Goal: Obtain resource: Obtain resource

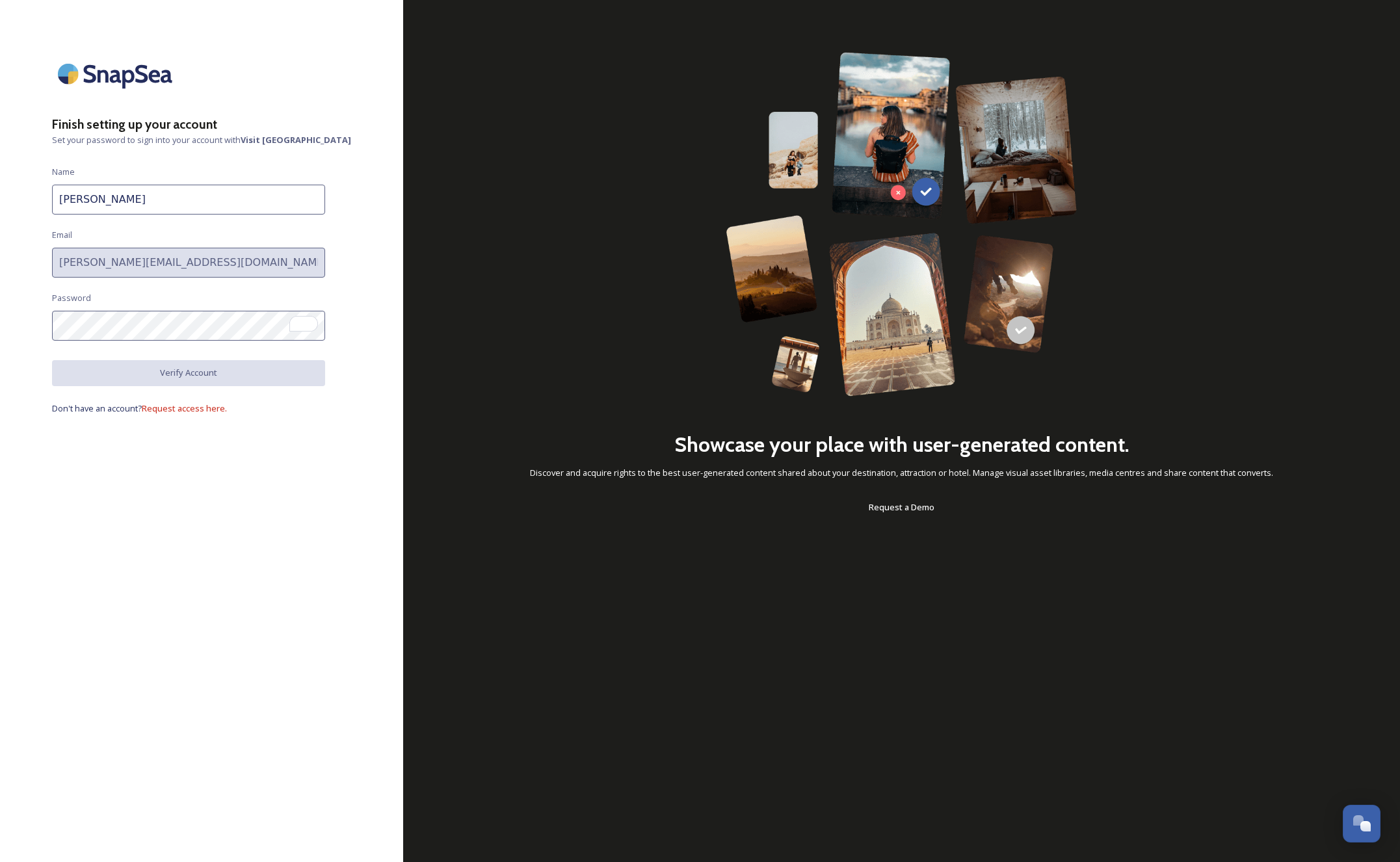
type input "[PERSON_NAME][EMAIL_ADDRESS][DOMAIN_NAME]"
click at [244, 377] on button "Verify Account" at bounding box center [188, 374] width 273 height 27
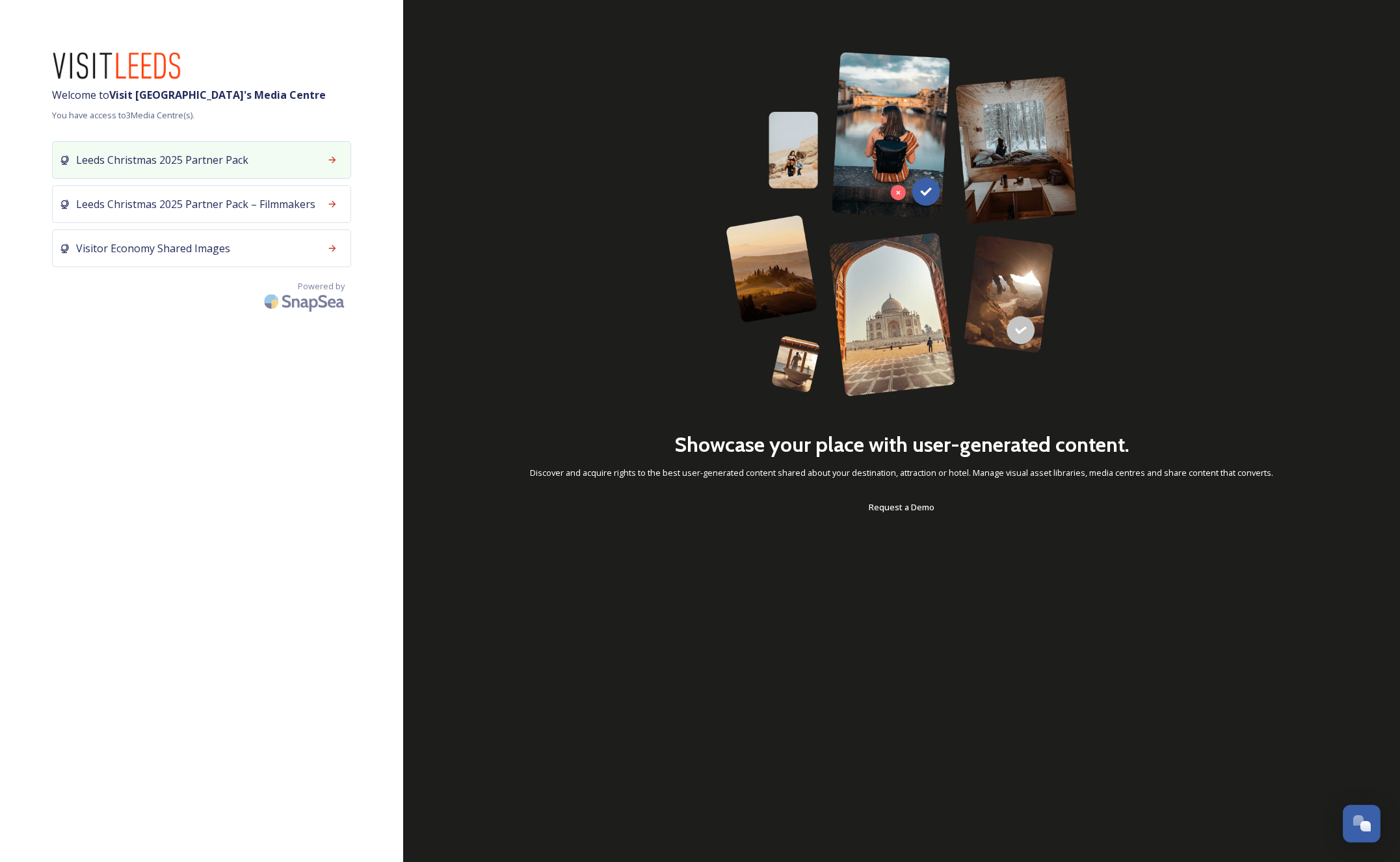
click at [277, 161] on div "Leeds Christmas 2025 Partner Pack" at bounding box center [201, 160] width 299 height 38
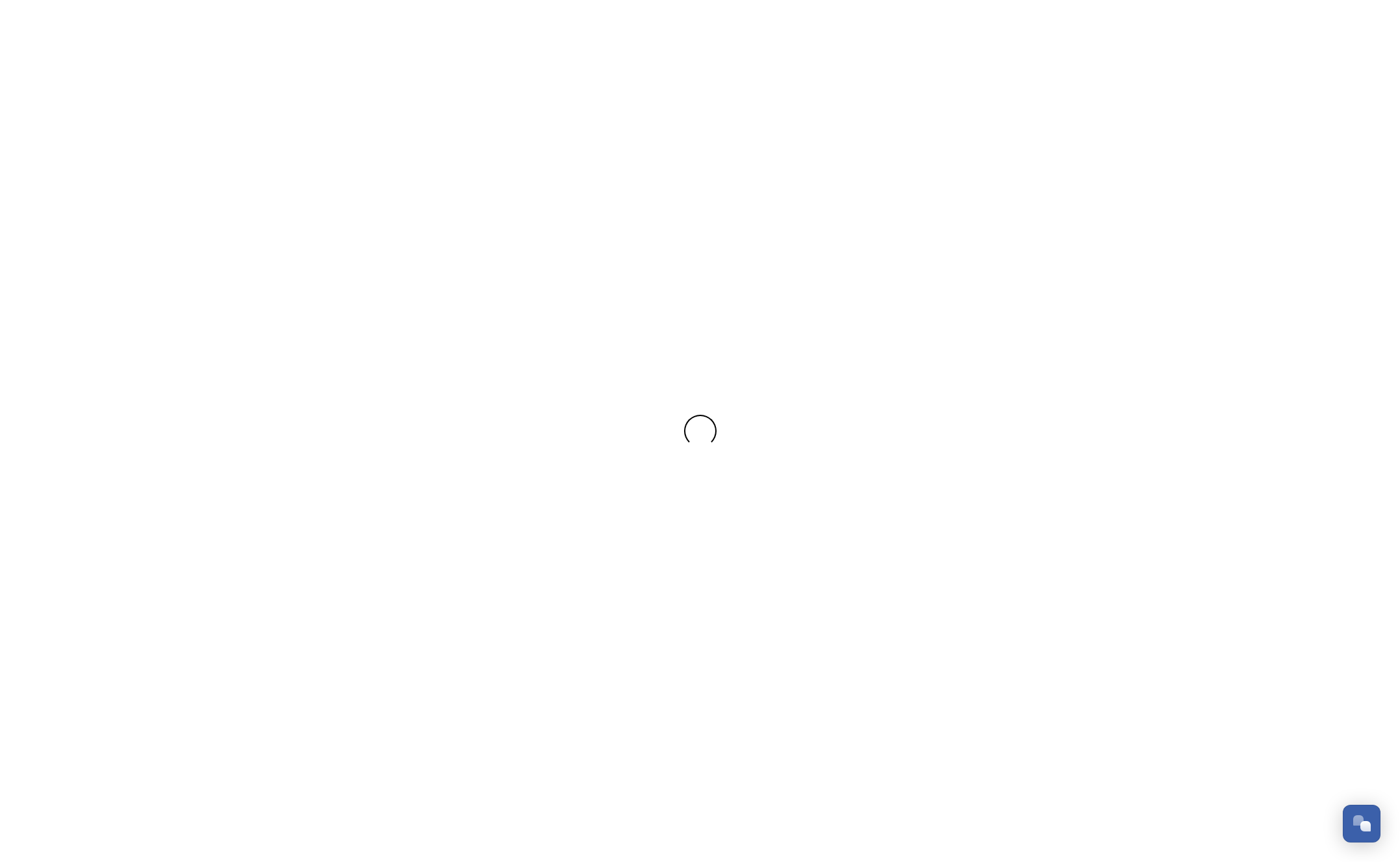
click at [277, 161] on div at bounding box center [700, 431] width 1400 height 862
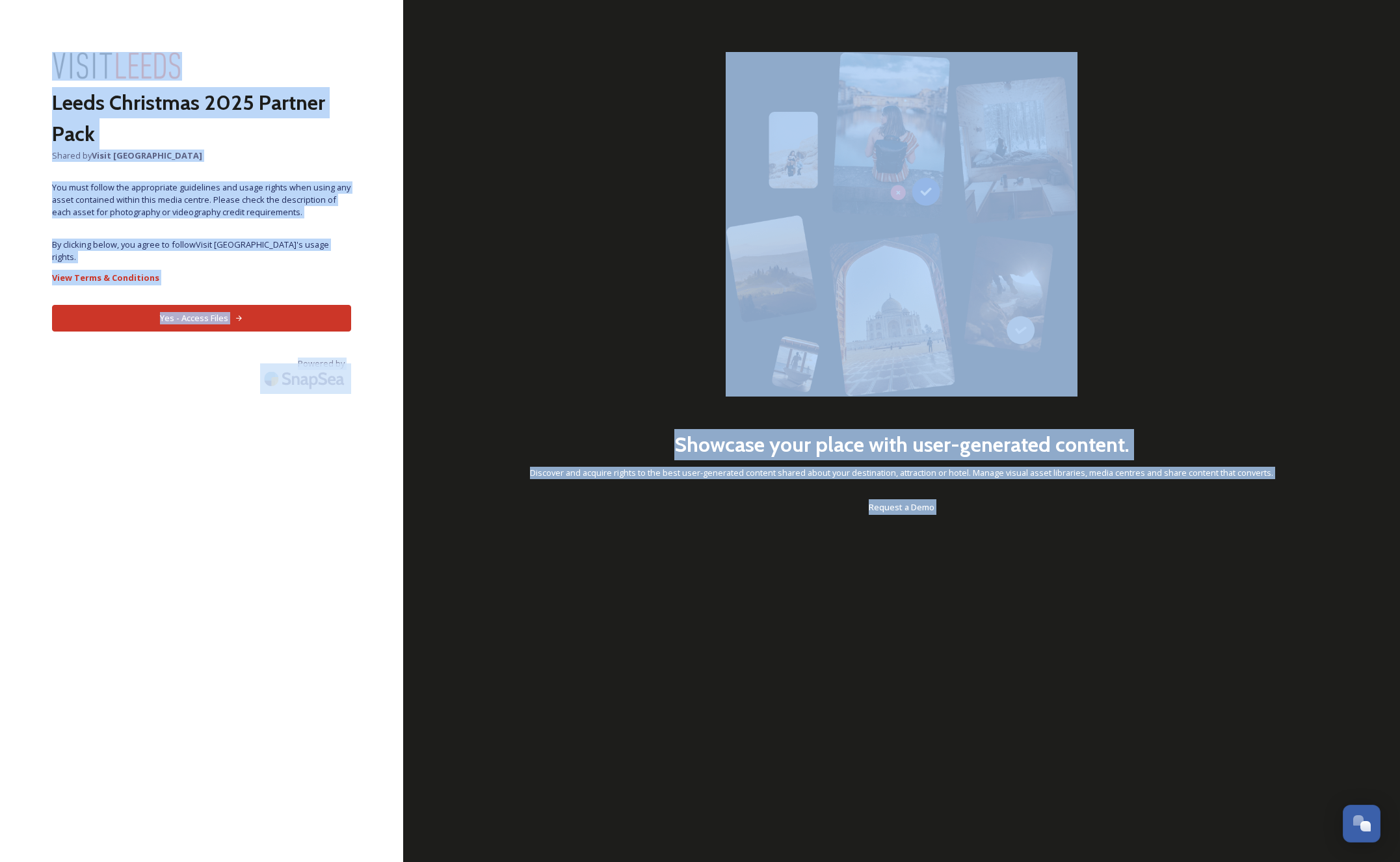
click at [173, 396] on div "Leeds Christmas 2025 Partner Pack Shared by Visit Leeds You must follow the app…" at bounding box center [201, 431] width 403 height 758
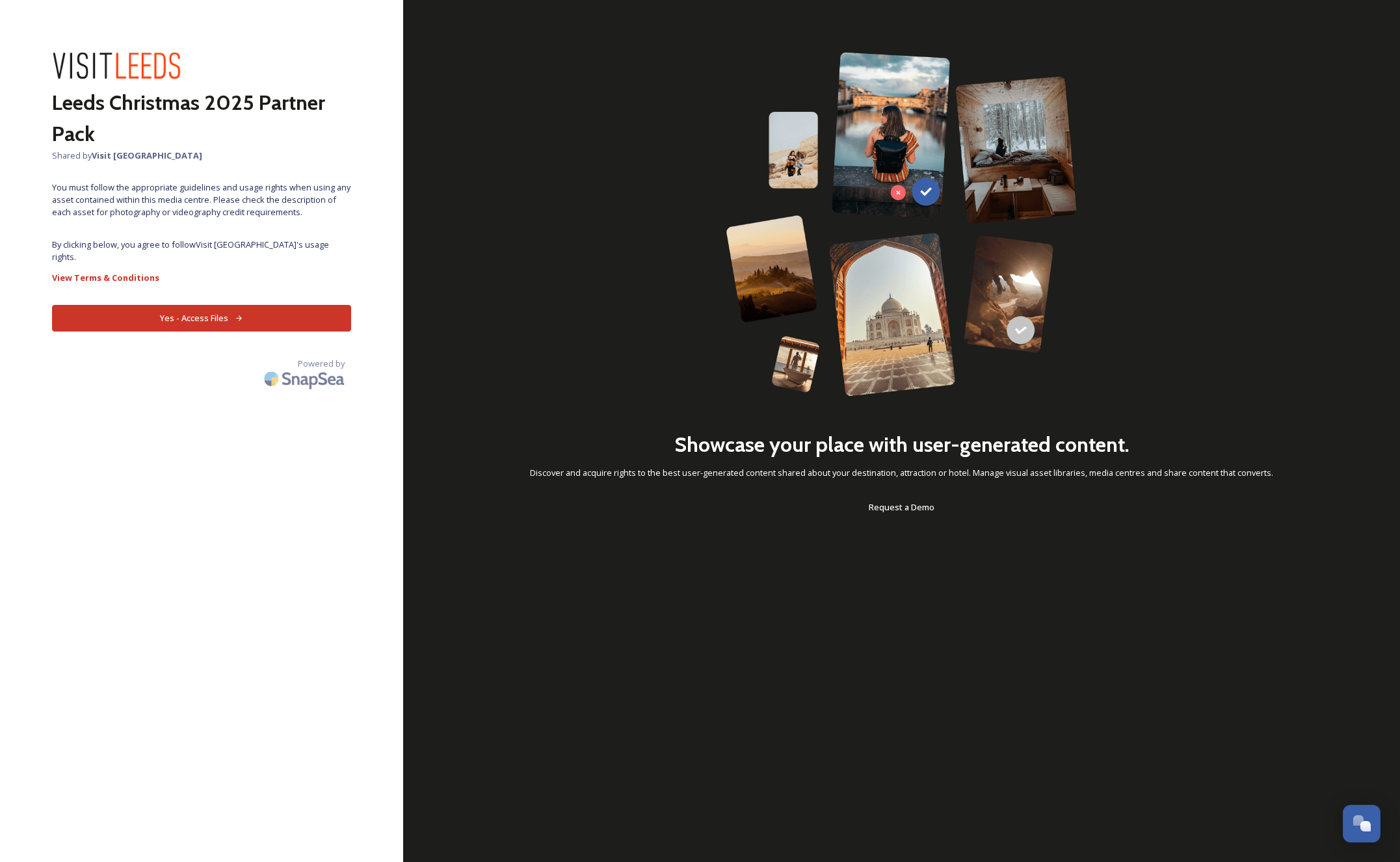
click at [223, 305] on button "Yes - Access Files" at bounding box center [201, 318] width 299 height 27
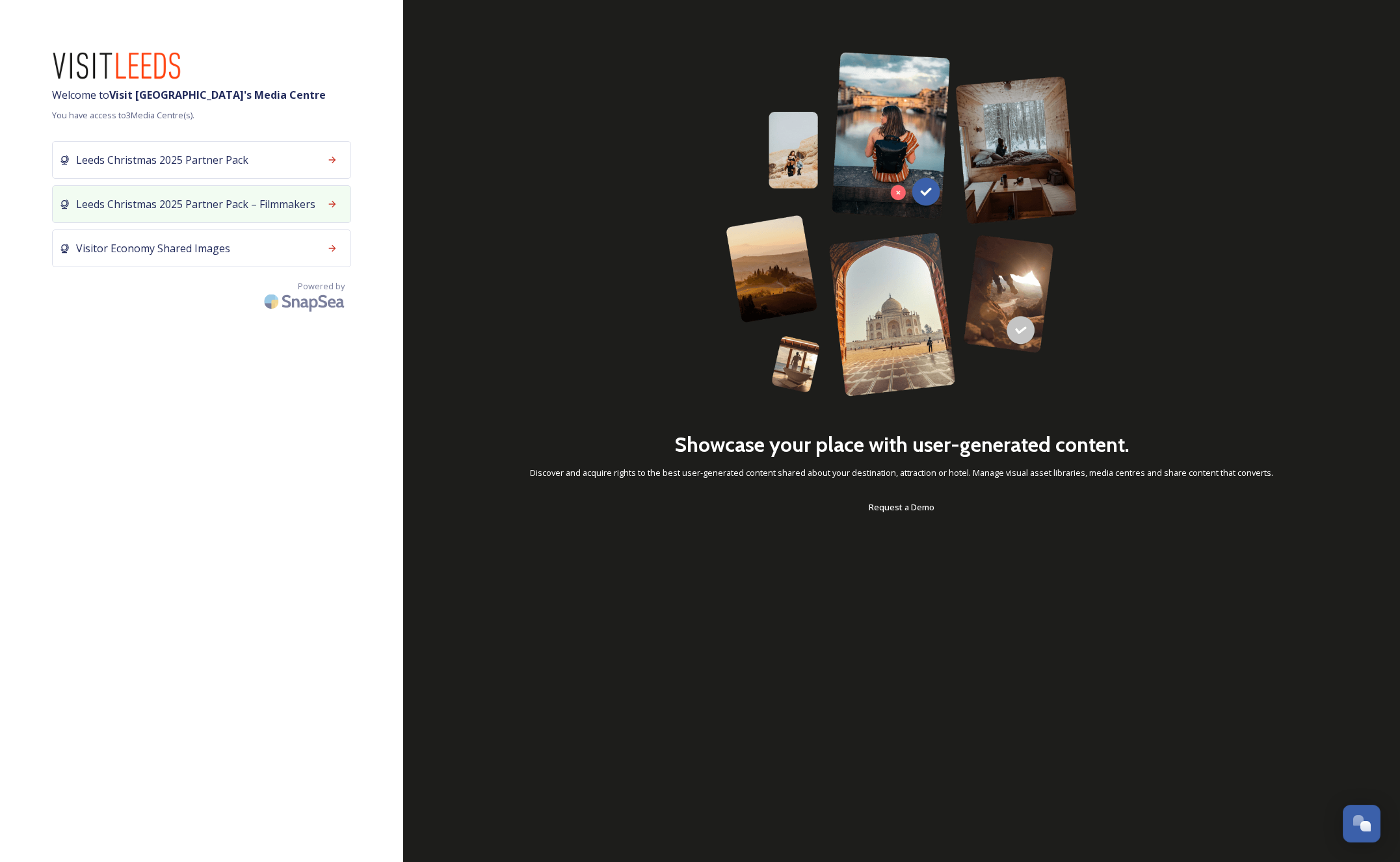
click at [221, 200] on span "Leeds Christmas 2025 Partner Pack – Filmmakers" at bounding box center [195, 204] width 239 height 15
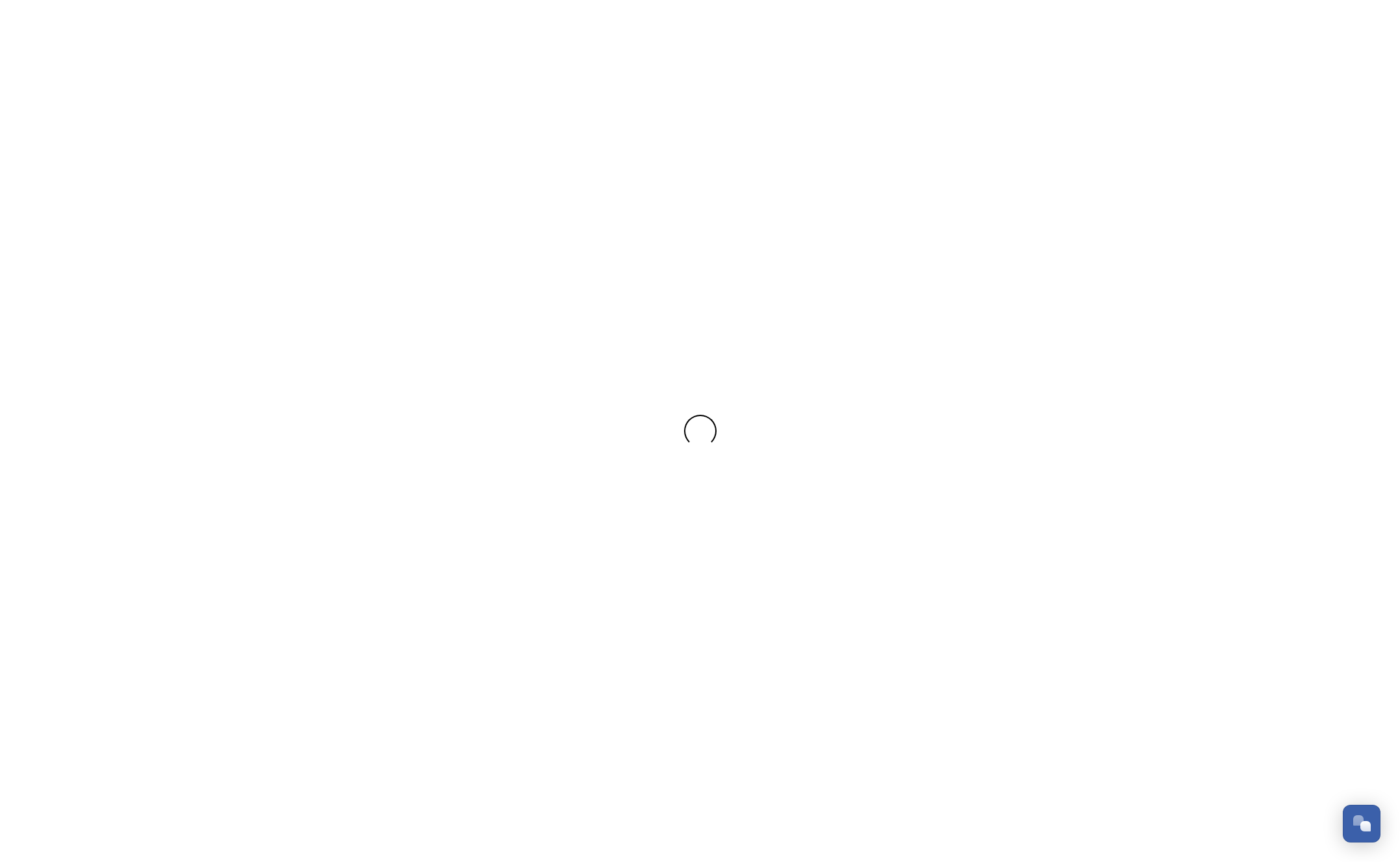
click at [221, 200] on div at bounding box center [700, 431] width 1400 height 862
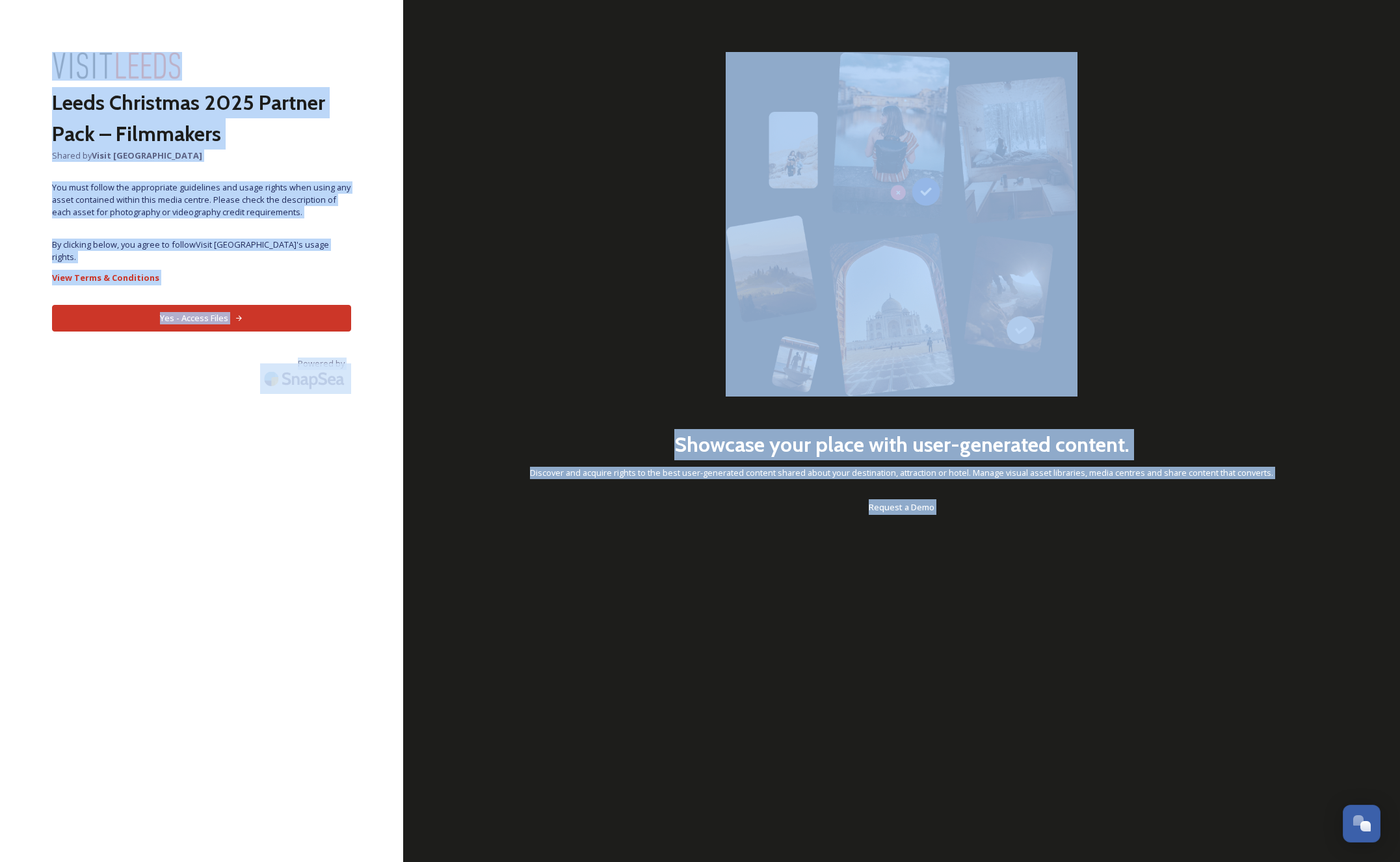
click at [274, 305] on button "Yes - Access Files" at bounding box center [201, 318] width 299 height 27
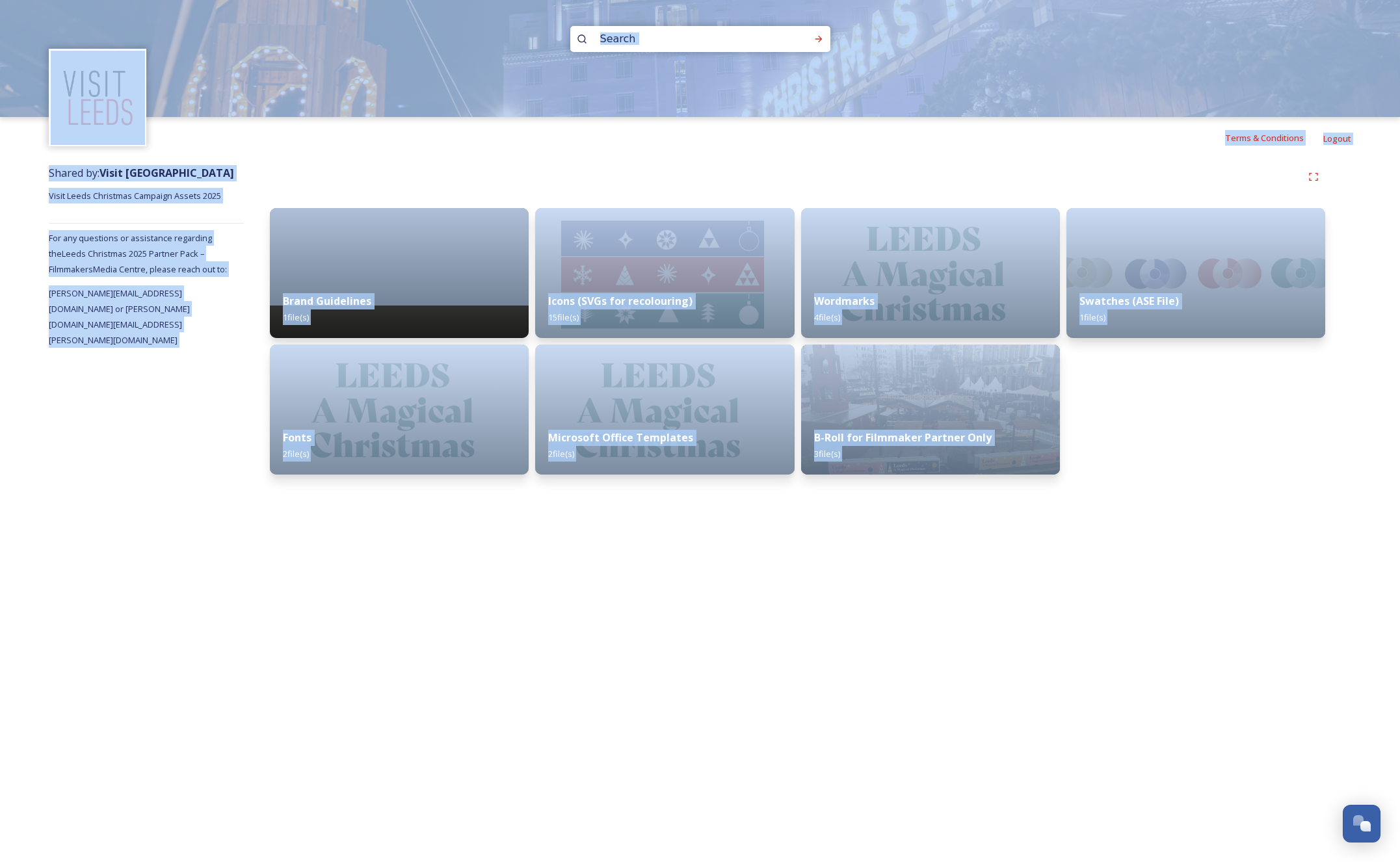
click at [184, 489] on div "Terms & Conditions Logout Shared by: Visit [GEOGRAPHIC_DATA] Visit Leeds Christ…" at bounding box center [700, 431] width 1400 height 862
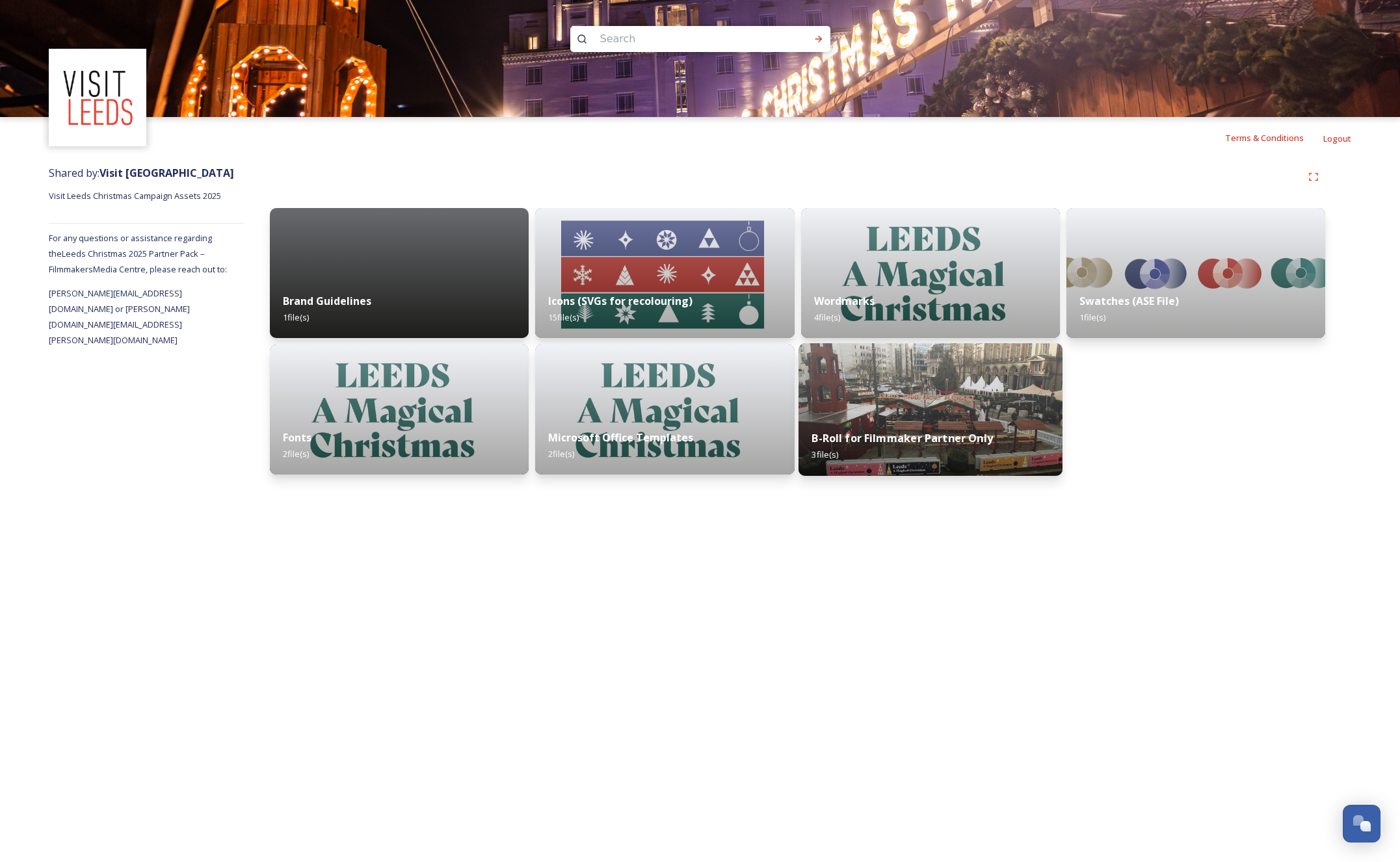
click at [983, 407] on img at bounding box center [929, 410] width 264 height 133
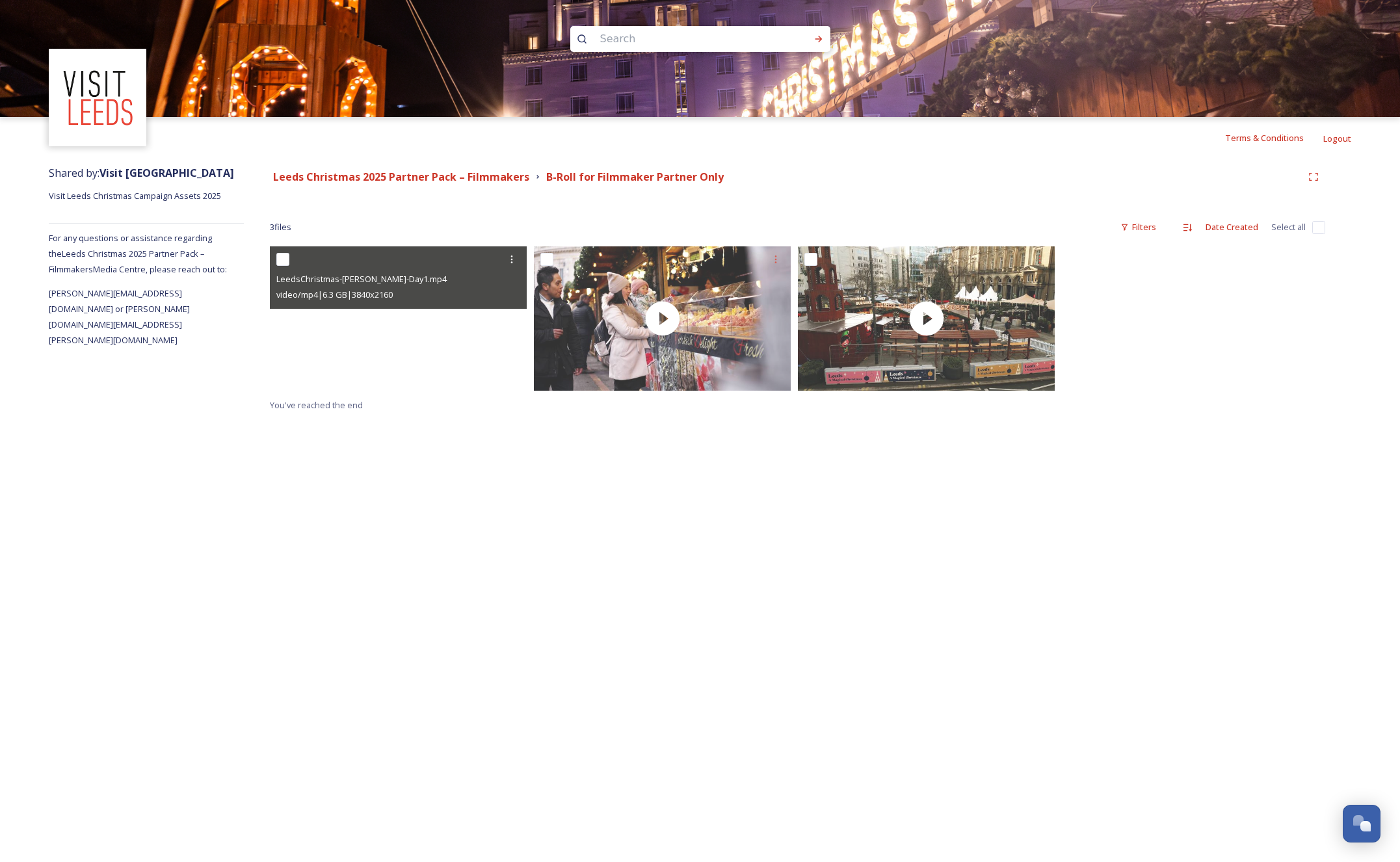
click at [498, 344] on video "LeedsChristmas-BRoll-Day1.mp4" at bounding box center [398, 319] width 257 height 145
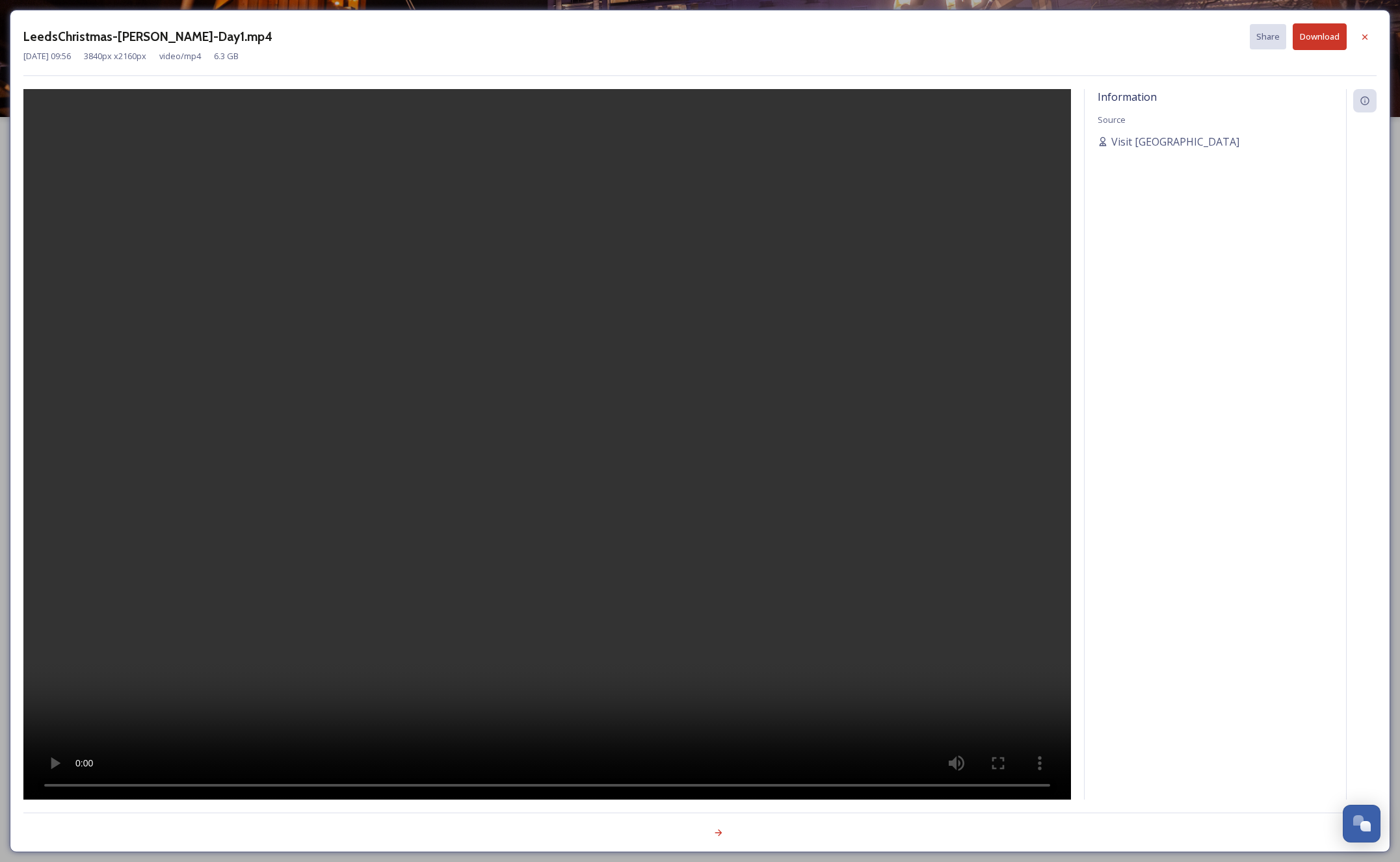
click at [133, 784] on video at bounding box center [547, 444] width 1047 height 711
click at [1364, 38] on icon at bounding box center [1365, 37] width 11 height 11
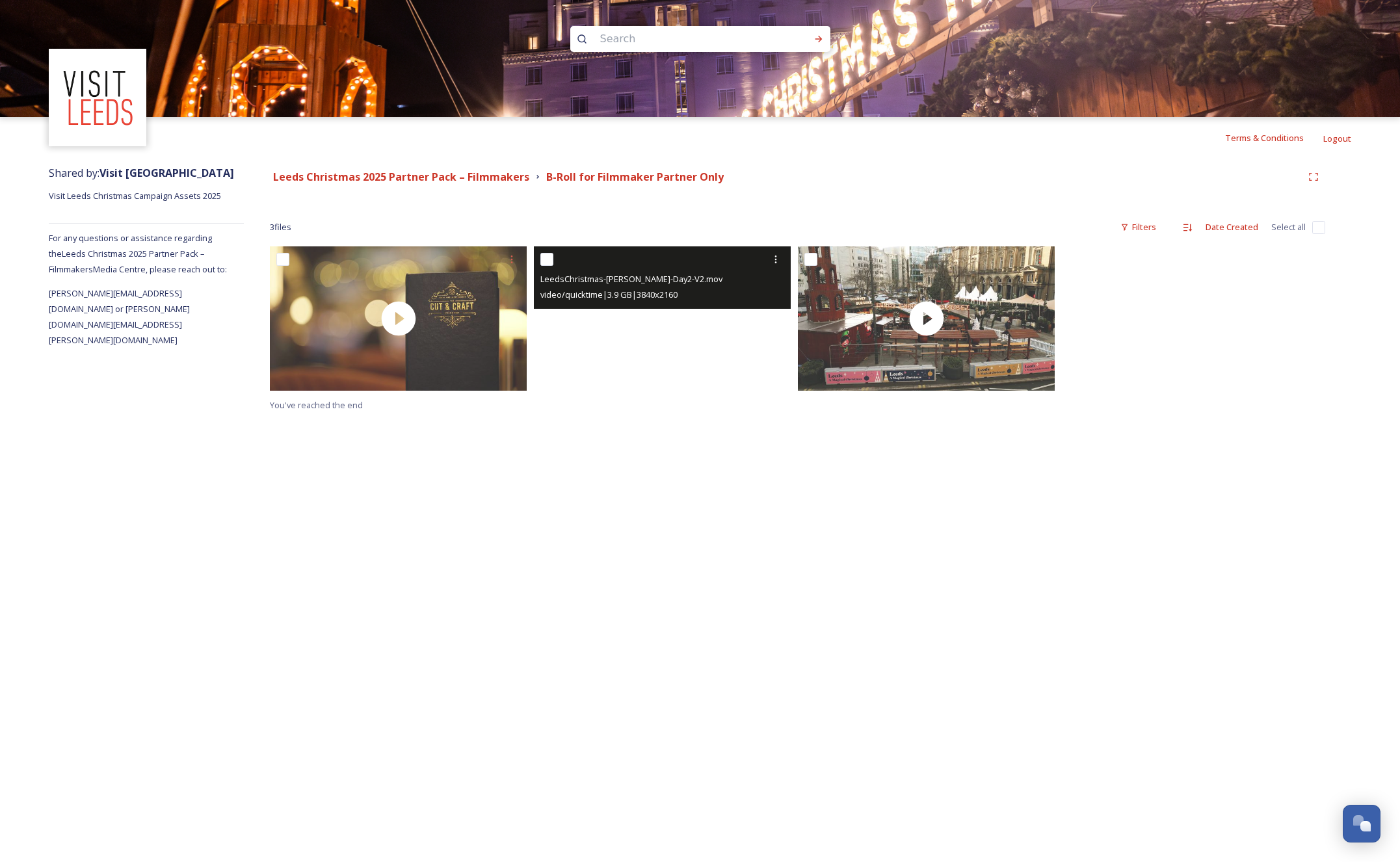
click at [637, 354] on video "LeedsChristmas-BRoll-Day2-V2.mov" at bounding box center [662, 319] width 257 height 145
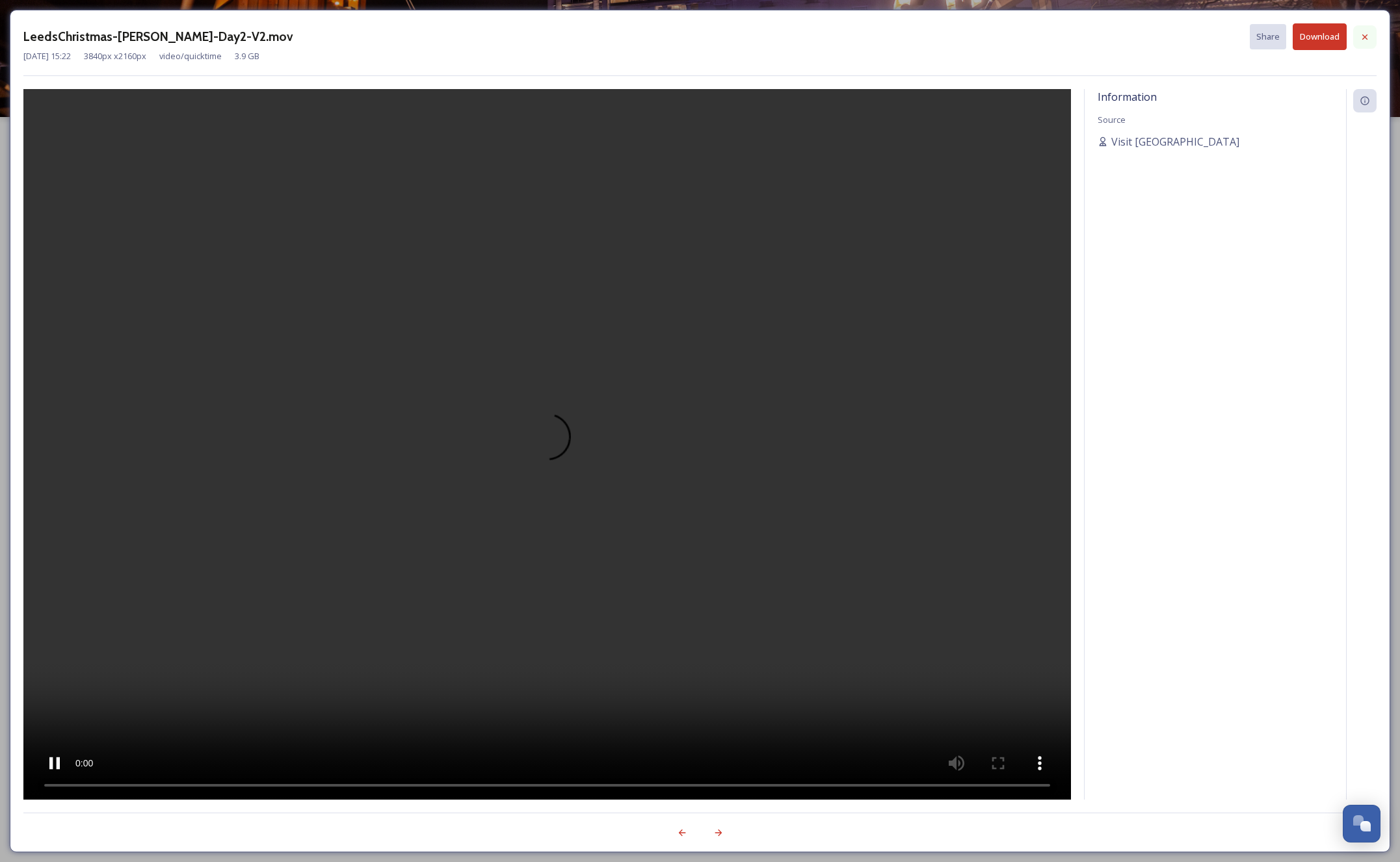
click at [1364, 39] on icon at bounding box center [1365, 37] width 11 height 11
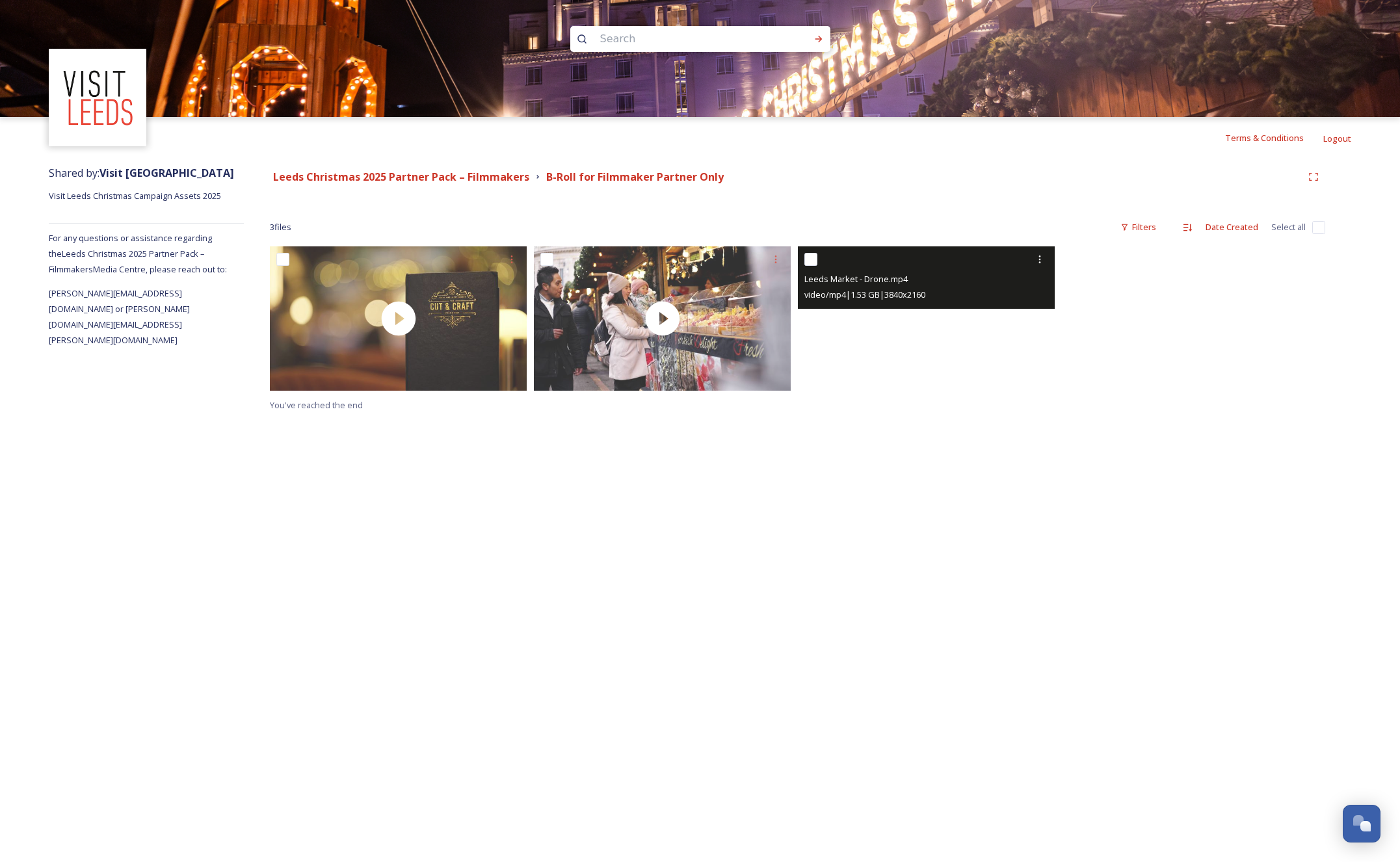
click at [937, 361] on video "Leeds Market - Drone.mp4" at bounding box center [926, 319] width 257 height 145
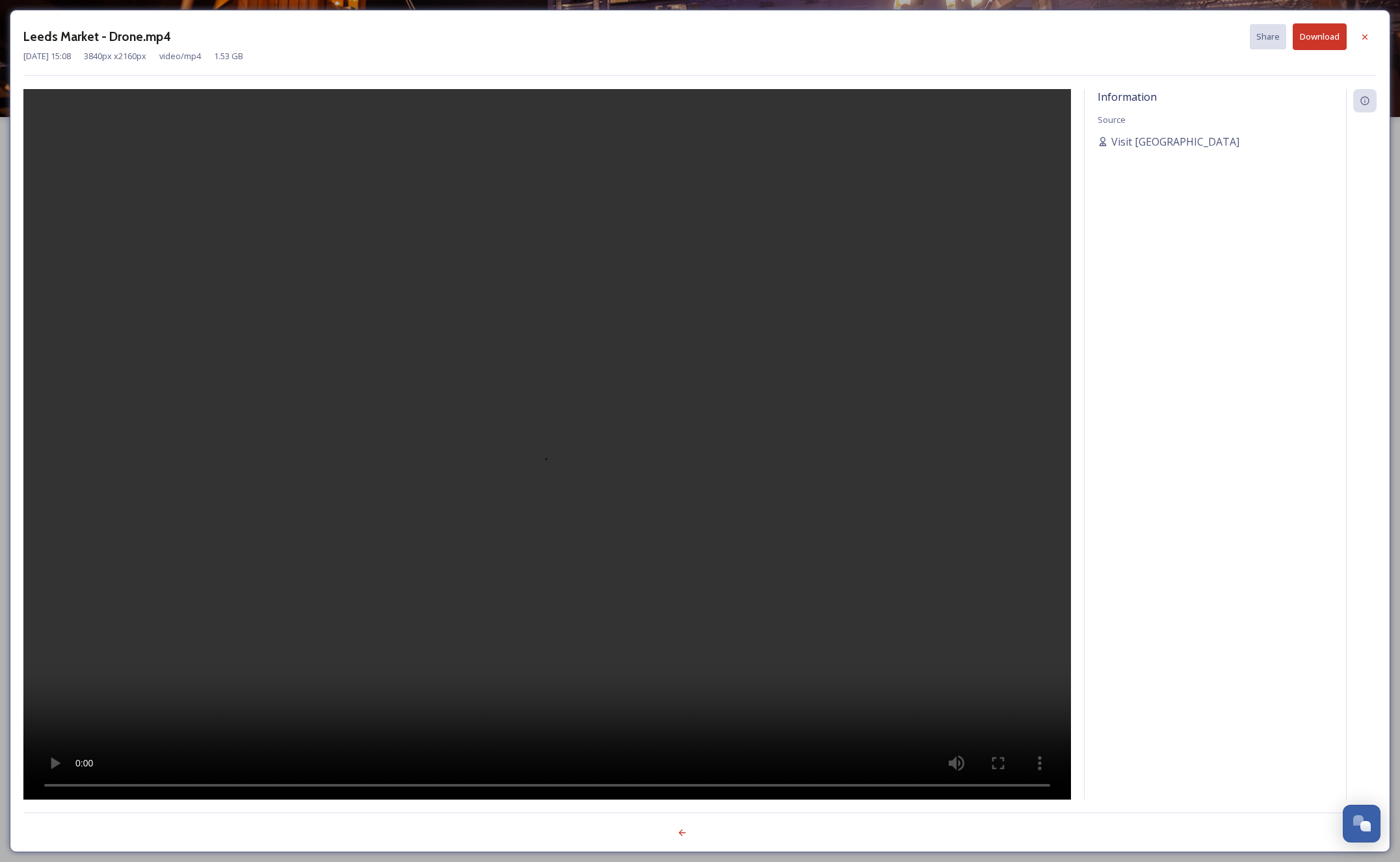
click at [937, 361] on video at bounding box center [547, 444] width 1047 height 711
click at [1369, 37] on icon at bounding box center [1365, 37] width 11 height 11
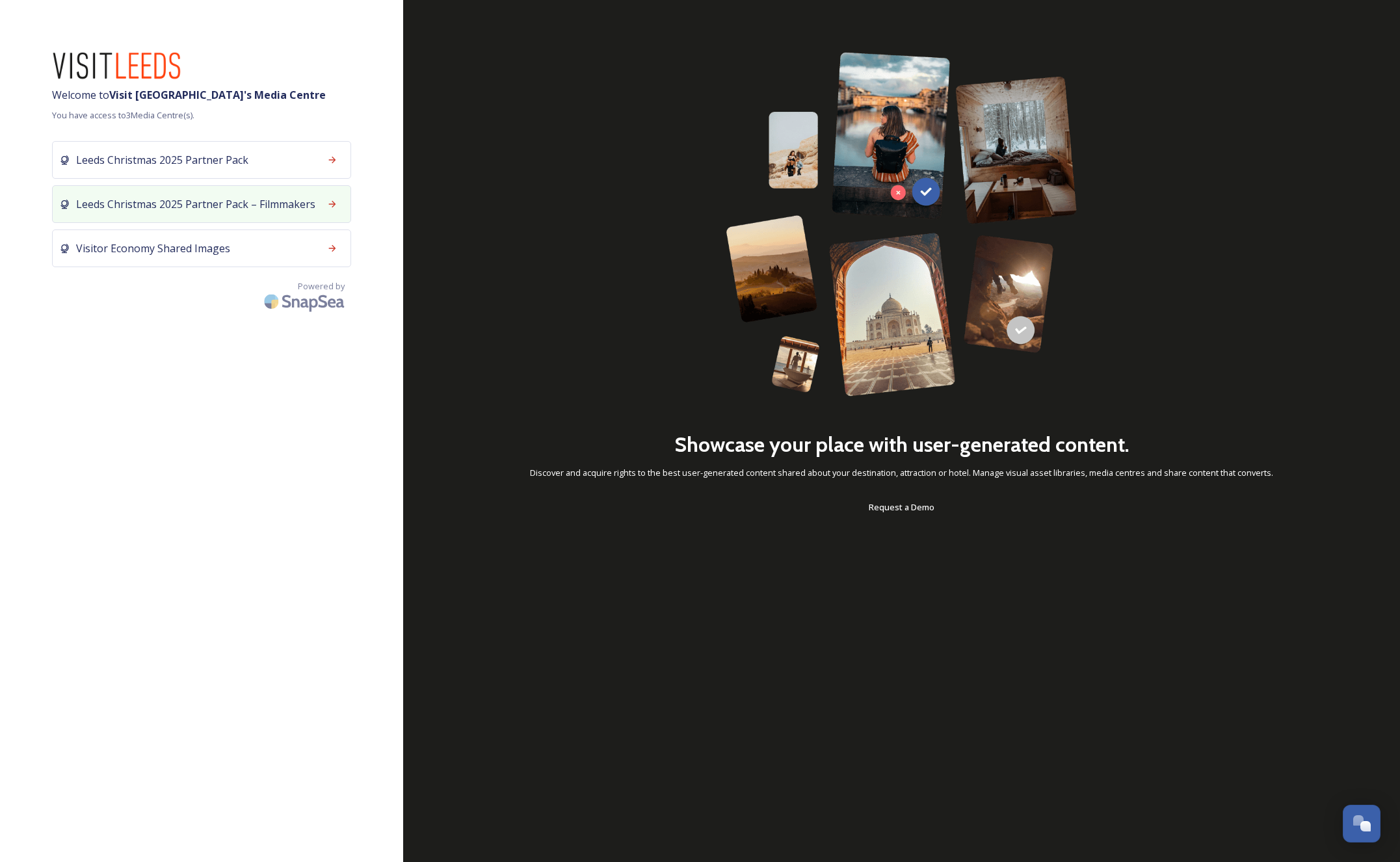
click at [252, 211] on span "Leeds Christmas 2025 Partner Pack – Filmmakers" at bounding box center [195, 204] width 239 height 15
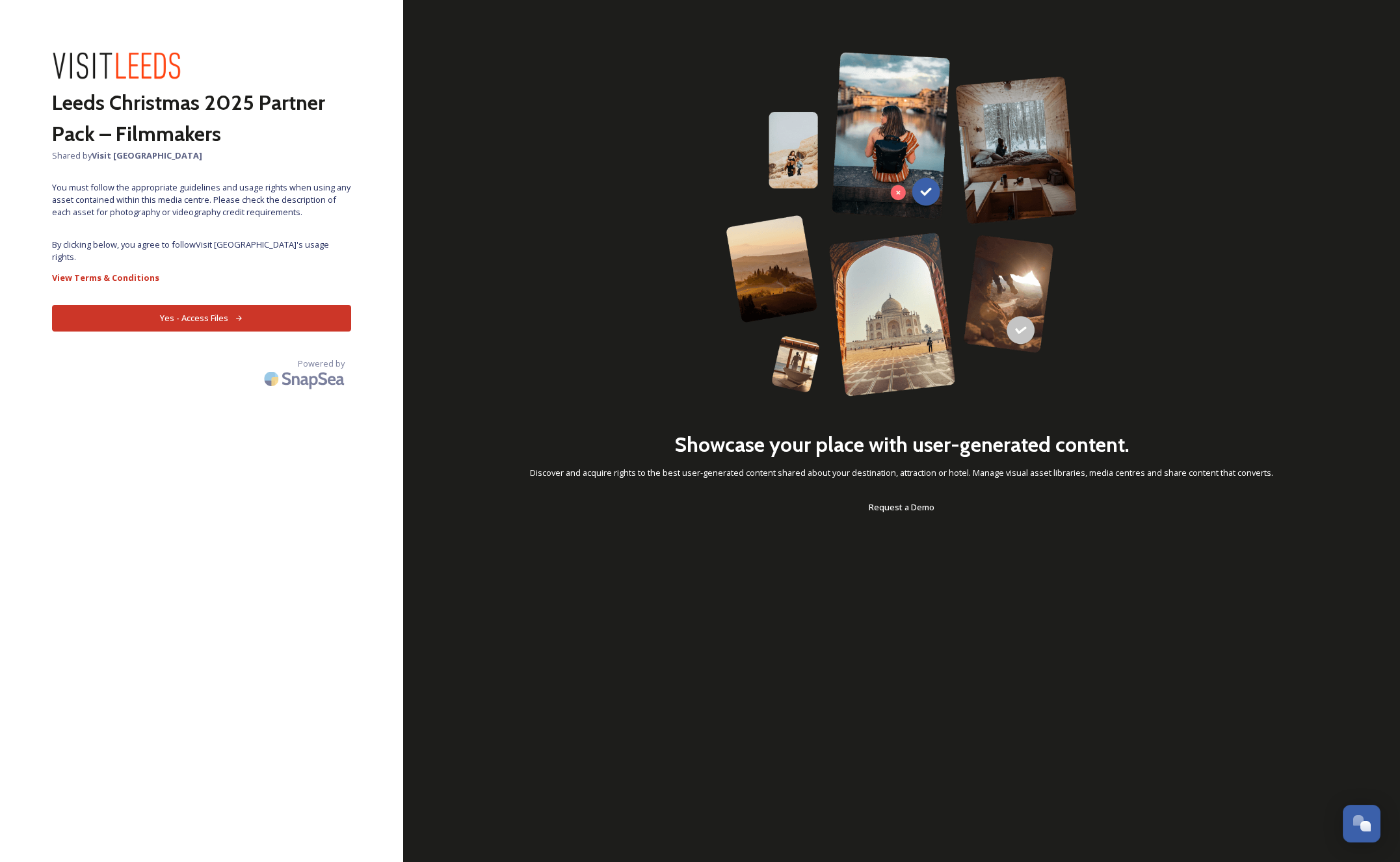
click at [296, 312] on button "Yes - Access Files" at bounding box center [201, 318] width 299 height 27
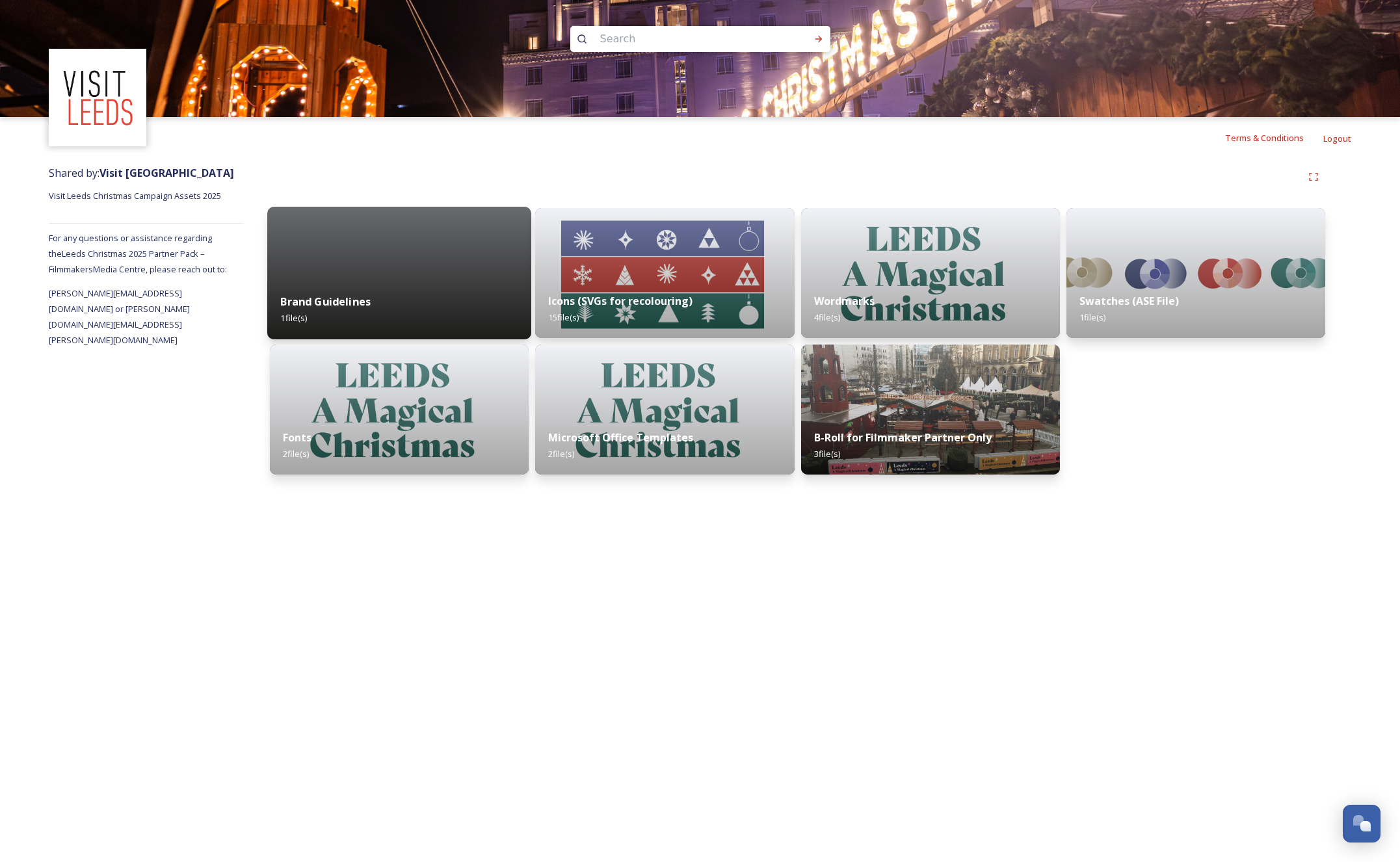
click at [441, 293] on div "Brand Guidelines 1 file(s)" at bounding box center [399, 309] width 264 height 59
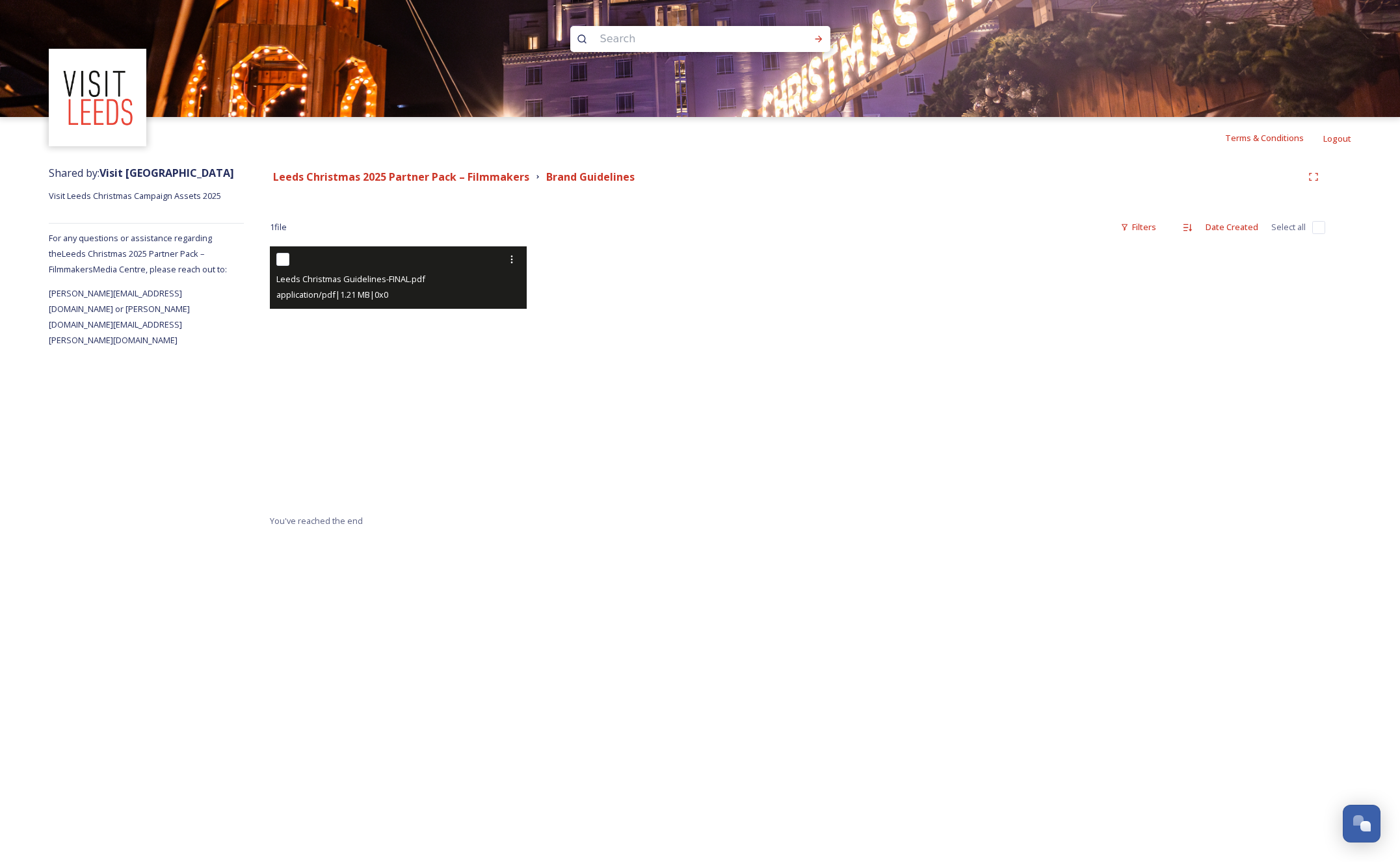
click at [441, 307] on div "Leeds Christmas Guidelines-FINAL.pdf application/pdf | 1.21 MB | 0 x 0" at bounding box center [398, 278] width 257 height 62
click at [402, 271] on div "Leeds Christmas Guidelines-FINAL.pdf" at bounding box center [399, 279] width 247 height 15
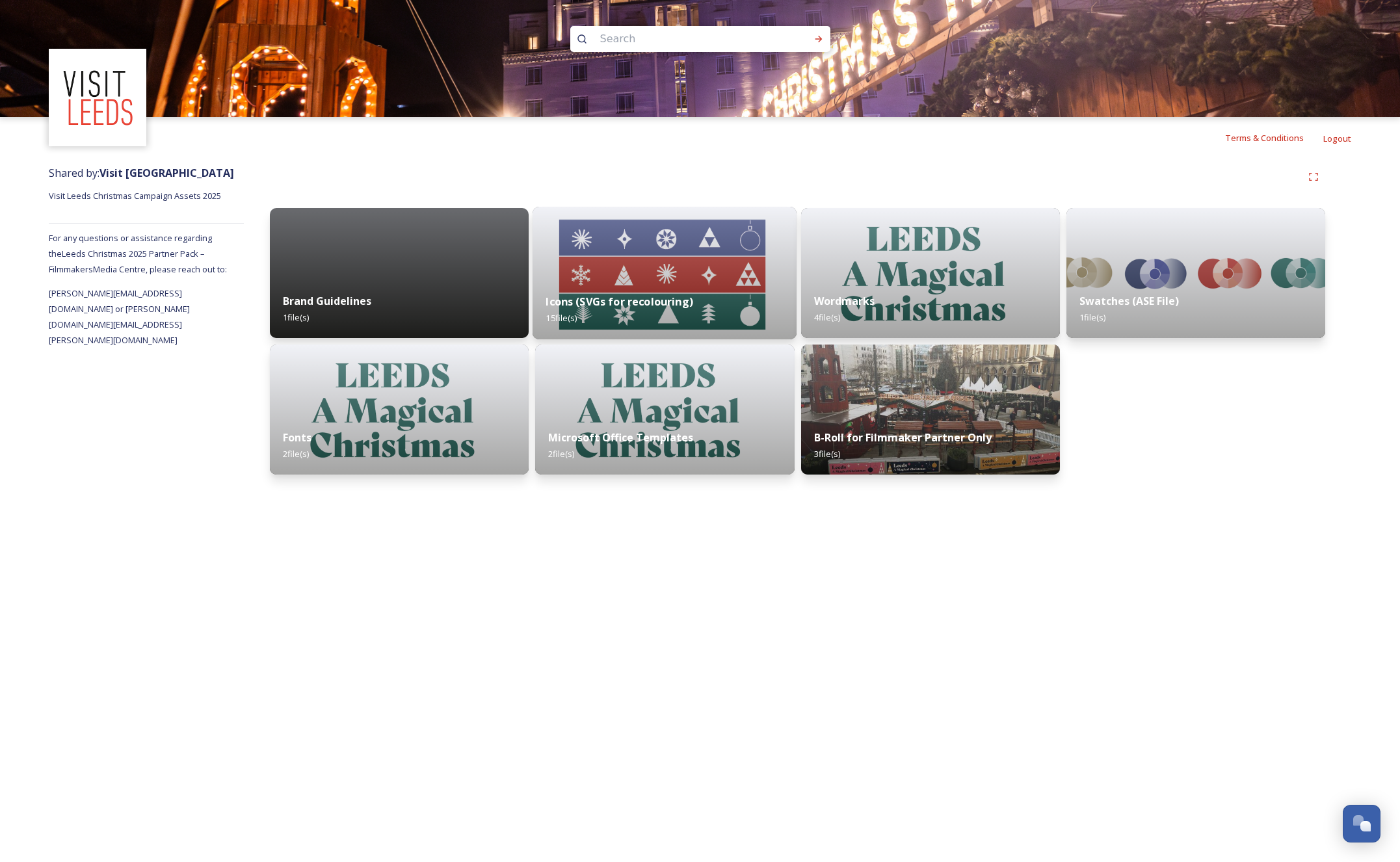
click at [733, 256] on img at bounding box center [664, 273] width 264 height 133
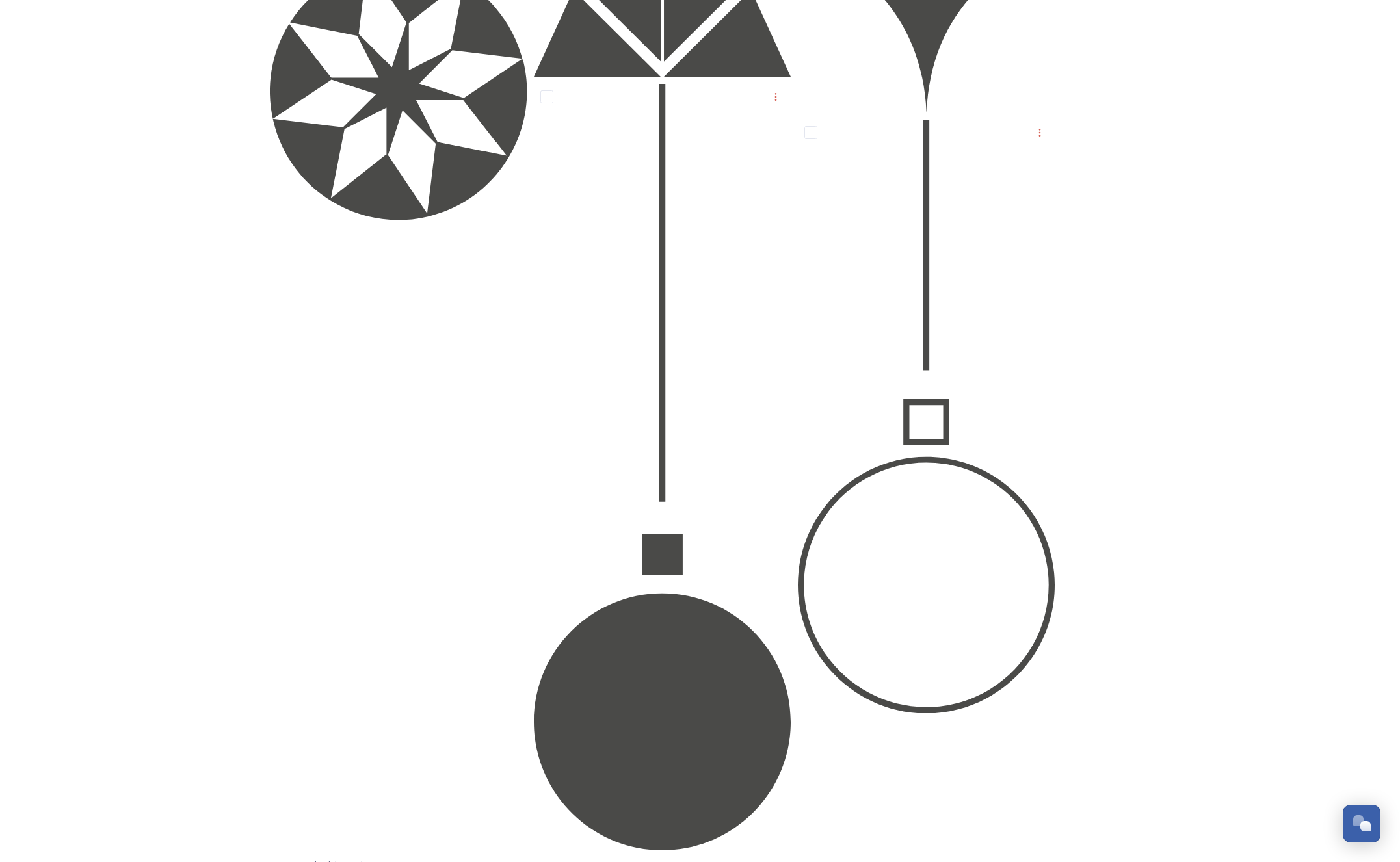
scroll to position [1097, 0]
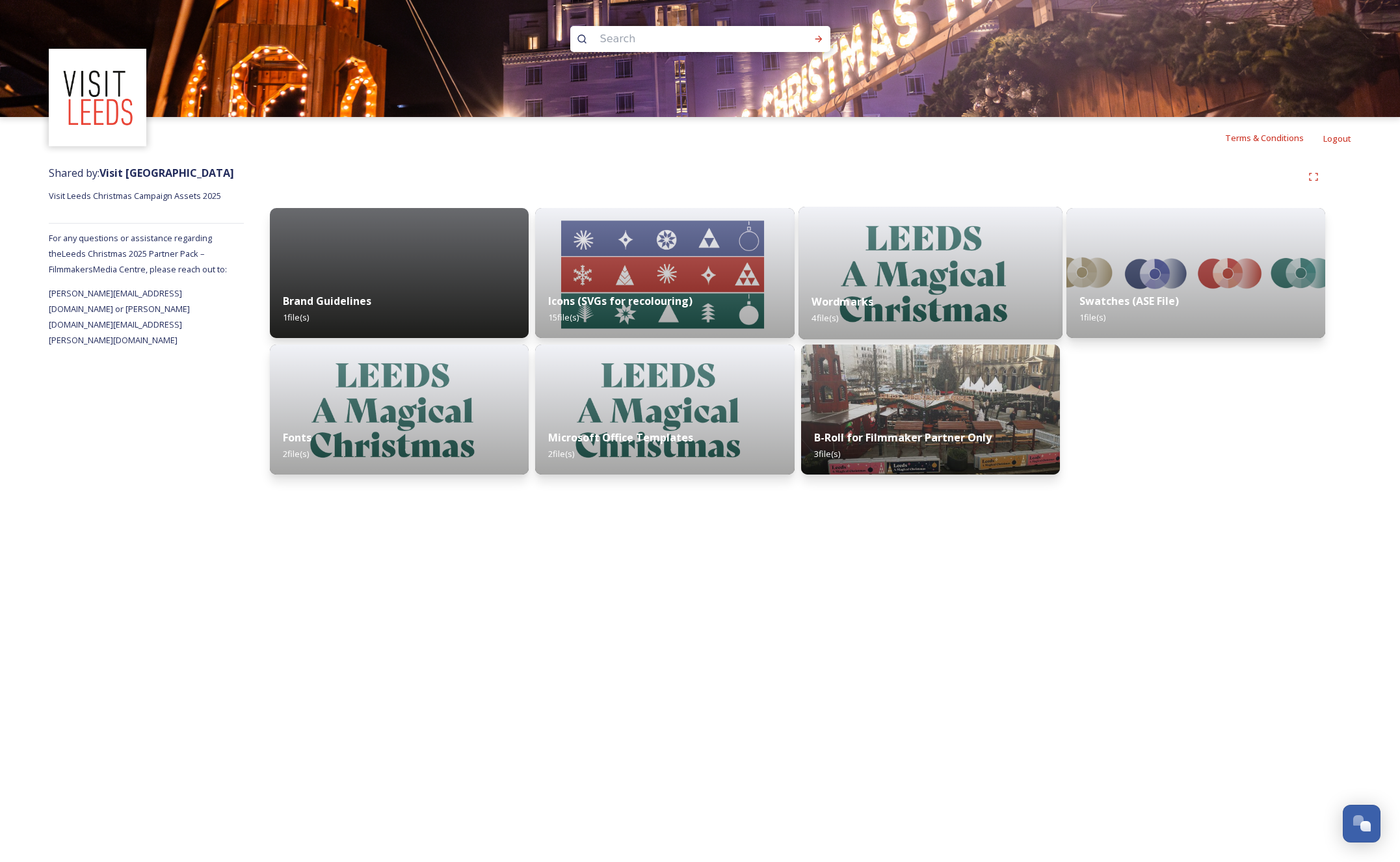
click at [929, 269] on img at bounding box center [929, 273] width 264 height 133
click at [1190, 282] on div "Swatches (ASE File) 1 file(s)" at bounding box center [1195, 309] width 264 height 59
click at [349, 398] on img at bounding box center [399, 410] width 264 height 133
